Goal: Transaction & Acquisition: Purchase product/service

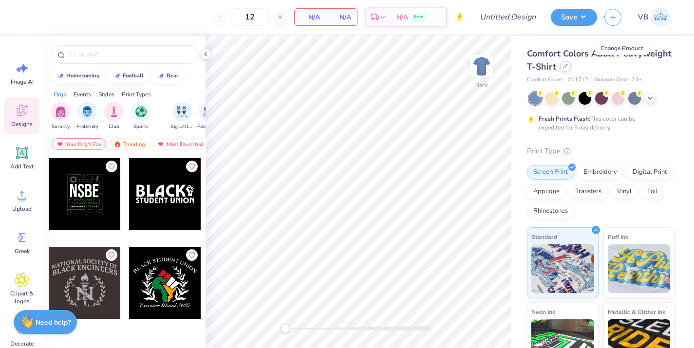
click at [568, 67] on icon at bounding box center [565, 66] width 5 height 5
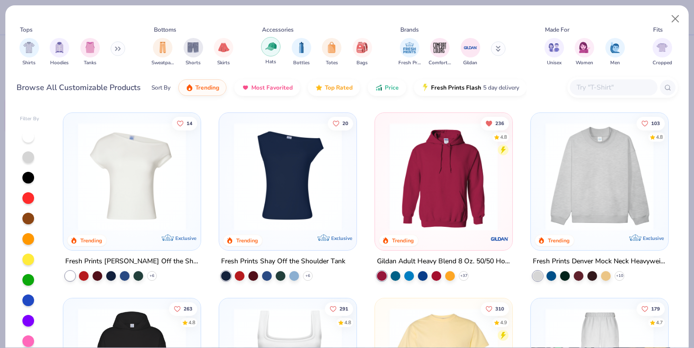
click at [273, 44] on img "filter for Hats" at bounding box center [270, 46] width 11 height 11
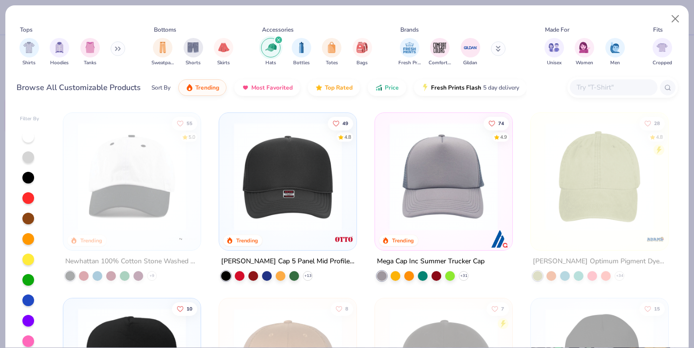
click at [429, 178] on img at bounding box center [444, 177] width 118 height 108
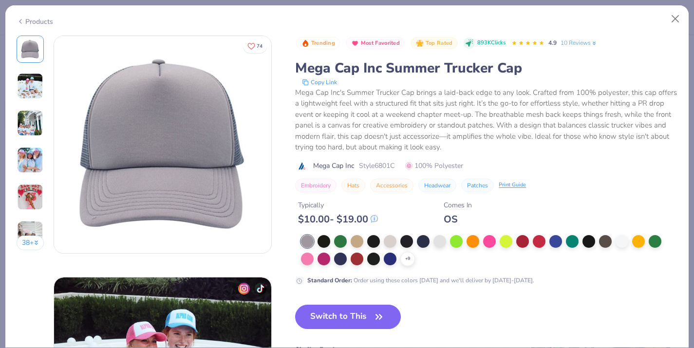
scroll to position [21, 0]
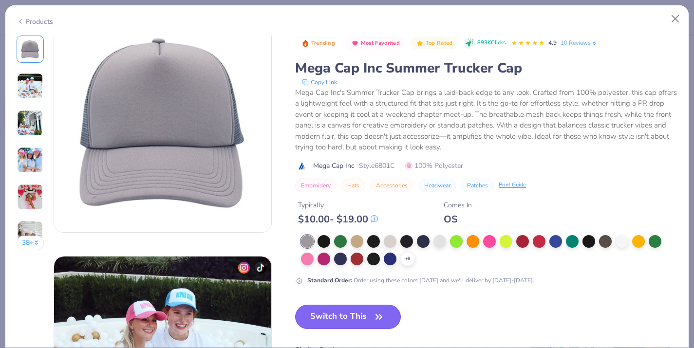
click at [353, 314] on button "Switch to This" at bounding box center [348, 317] width 106 height 24
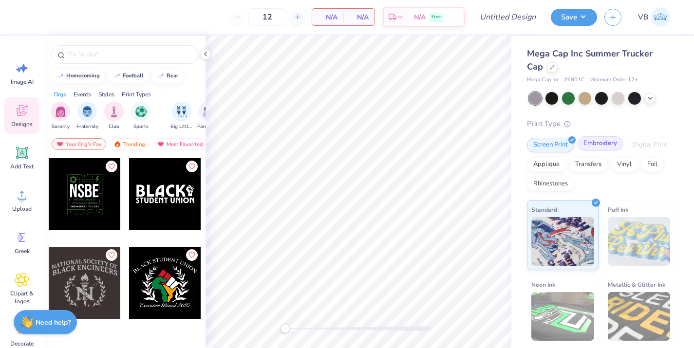
click at [612, 145] on div "Embroidery" at bounding box center [600, 143] width 46 height 15
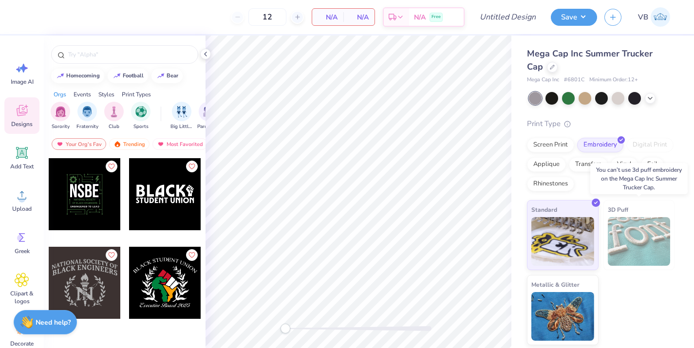
click at [627, 246] on img at bounding box center [638, 241] width 63 height 49
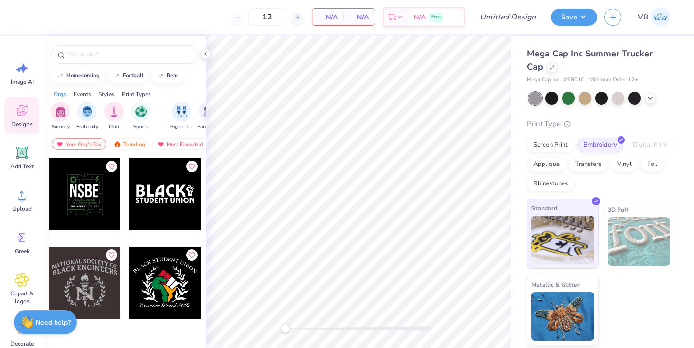
click at [565, 219] on img at bounding box center [562, 240] width 63 height 49
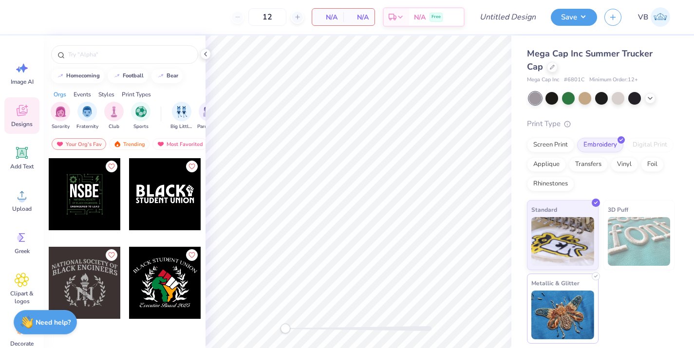
click at [588, 303] on img at bounding box center [562, 315] width 63 height 49
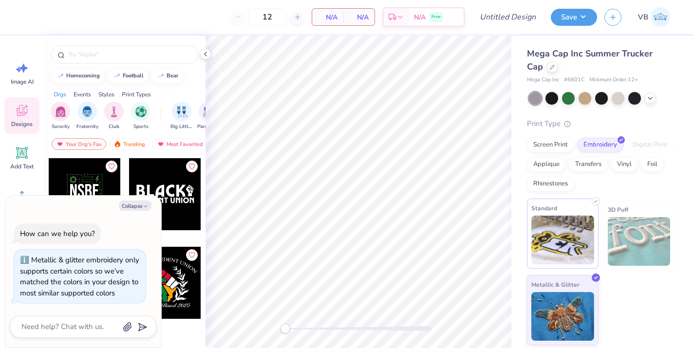
click at [571, 221] on img at bounding box center [562, 240] width 63 height 49
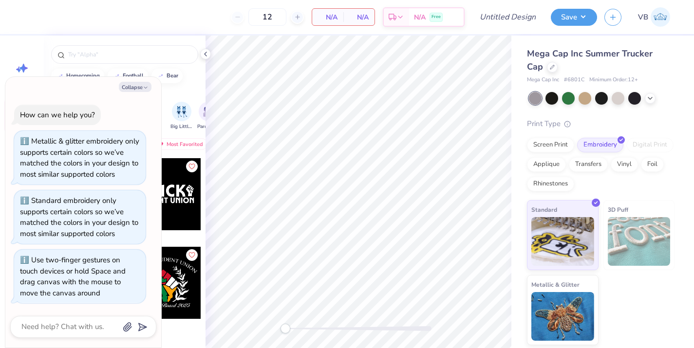
drag, startPoint x: 291, startPoint y: 326, endPoint x: 109, endPoint y: 370, distance: 187.0
click at [109, 348] on html "12 N/A Per Item N/A Total Est. Delivery N/A Free Design Title Save VB Image AI …" at bounding box center [347, 174] width 694 height 348
click at [651, 97] on polyline at bounding box center [650, 97] width 4 height 2
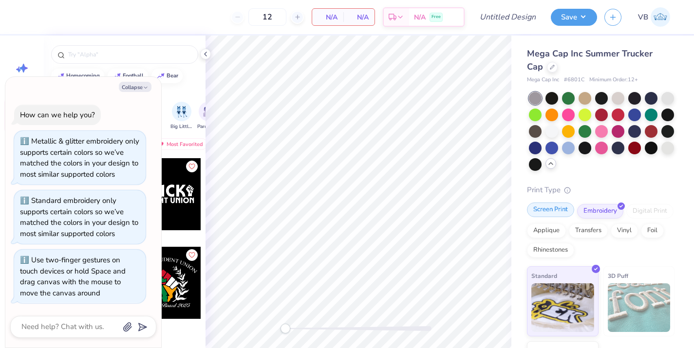
click at [559, 212] on div "Screen Print" at bounding box center [550, 209] width 47 height 15
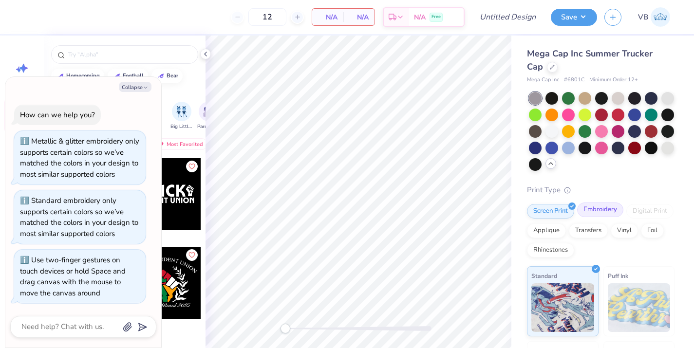
click at [602, 213] on div "Embroidery" at bounding box center [600, 209] width 46 height 15
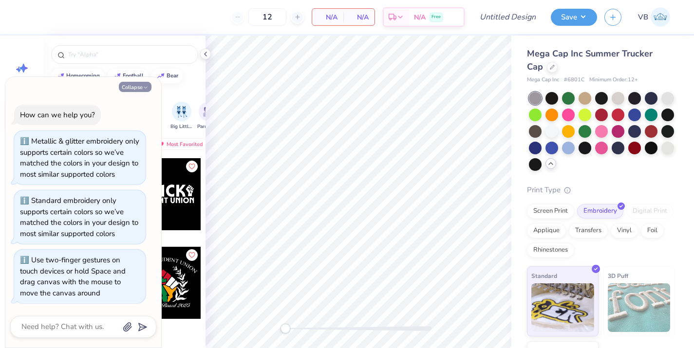
click at [143, 86] on icon "button" at bounding box center [146, 88] width 6 height 6
type textarea "x"
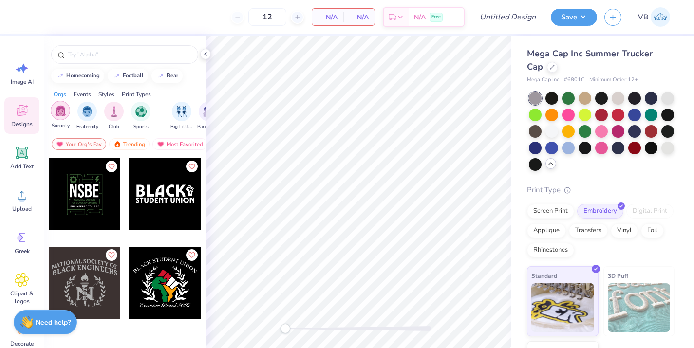
click at [66, 117] on div "filter for Sorority" at bounding box center [60, 110] width 19 height 19
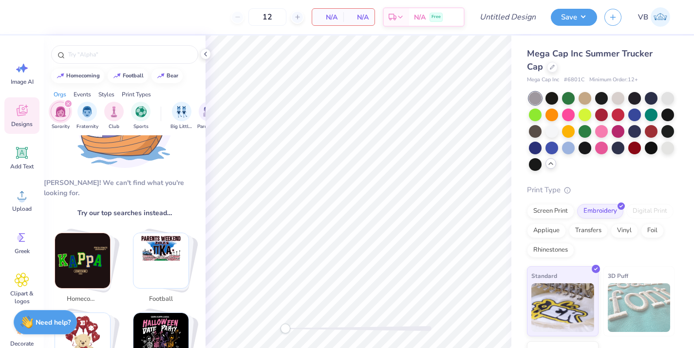
scroll to position [92, 0]
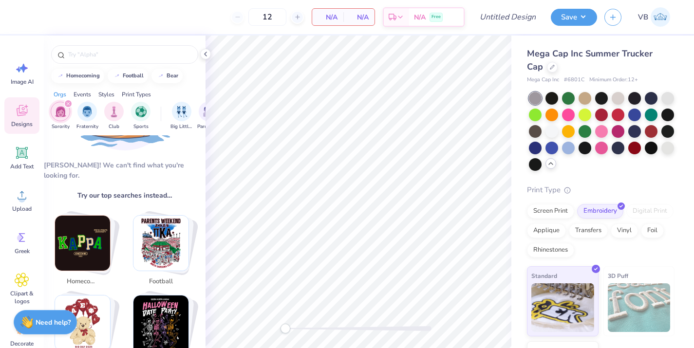
click at [88, 233] on img "Stack Card Button homecoming" at bounding box center [82, 243] width 55 height 55
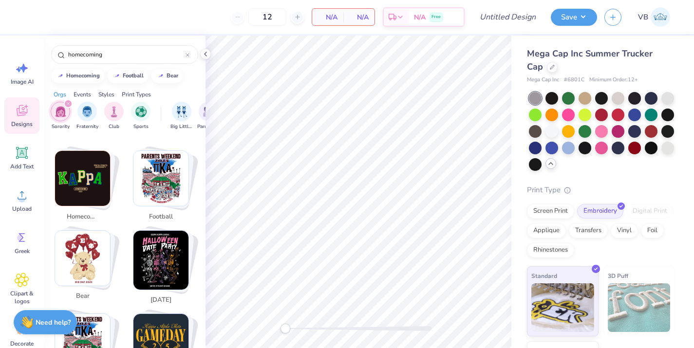
scroll to position [213, 0]
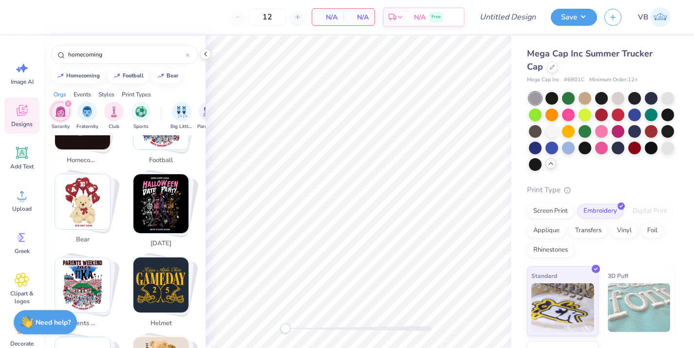
click at [90, 174] on img "Stack Card Button bear" at bounding box center [82, 201] width 55 height 55
type input "bear"
click at [78, 174] on img "Stack Card Button bear" at bounding box center [82, 201] width 55 height 55
